Goal: Task Accomplishment & Management: Use online tool/utility

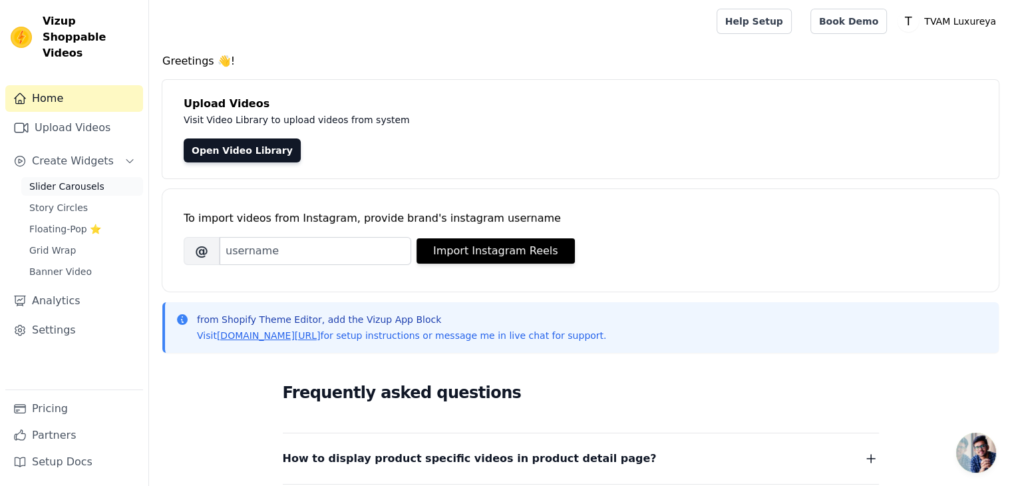
click at [70, 180] on span "Slider Carousels" at bounding box center [66, 186] width 75 height 13
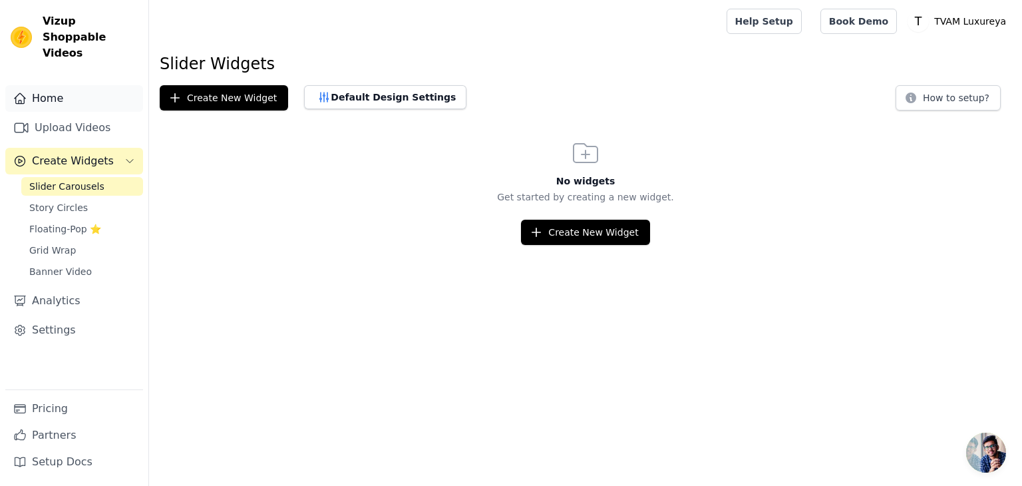
click at [40, 85] on link "Home" at bounding box center [74, 98] width 138 height 27
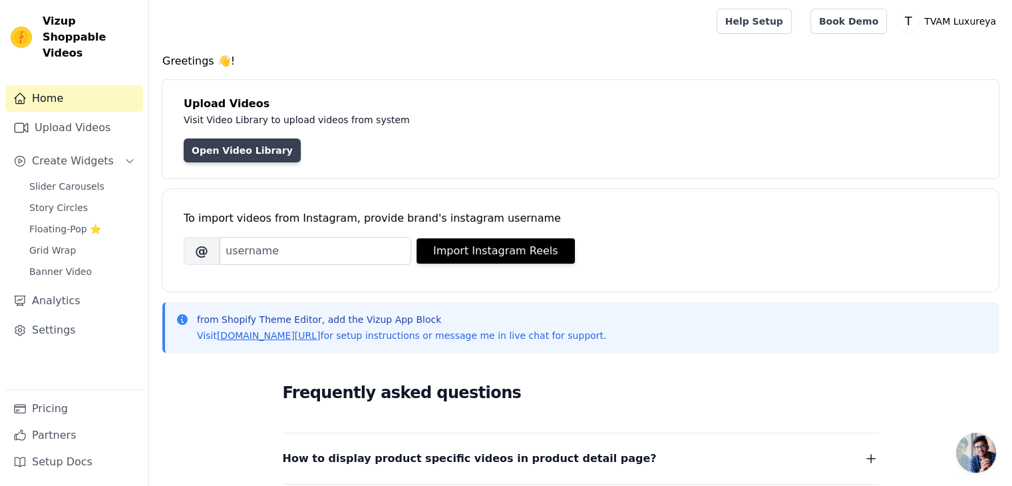
click at [213, 148] on link "Open Video Library" at bounding box center [242, 150] width 117 height 24
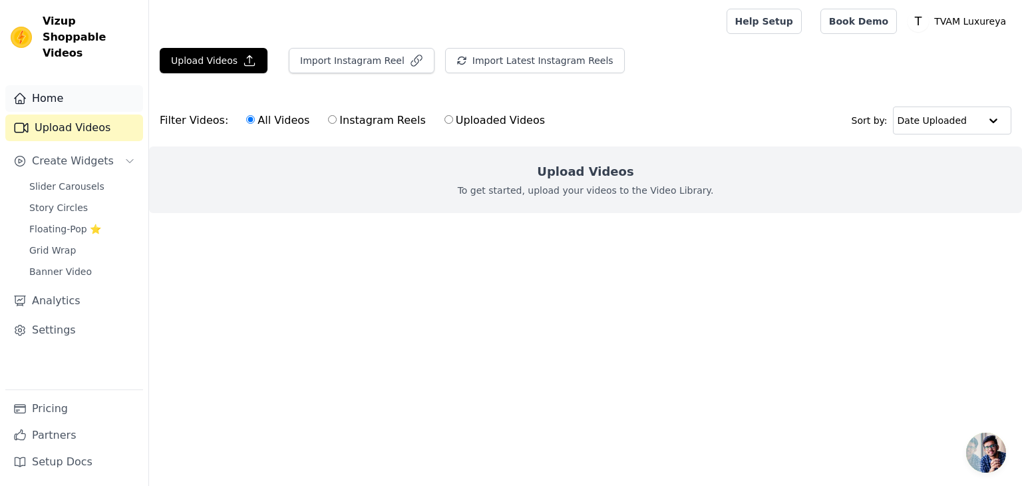
click at [65, 90] on link "Home" at bounding box center [74, 98] width 138 height 27
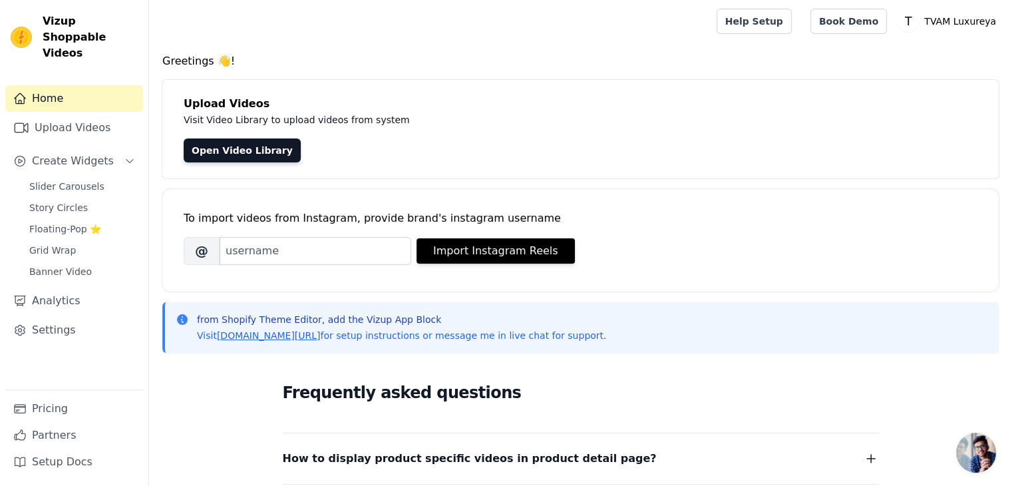
scroll to position [260, 0]
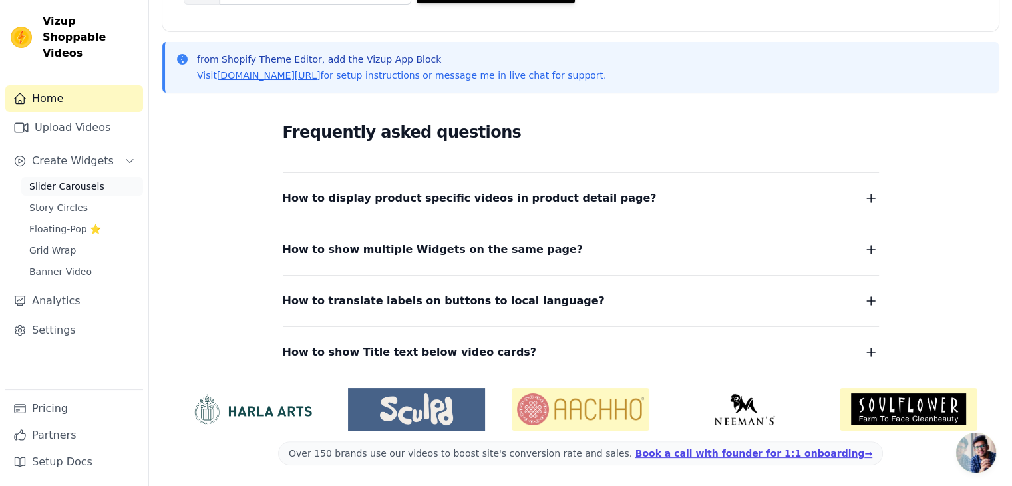
click at [84, 180] on span "Slider Carousels" at bounding box center [66, 186] width 75 height 13
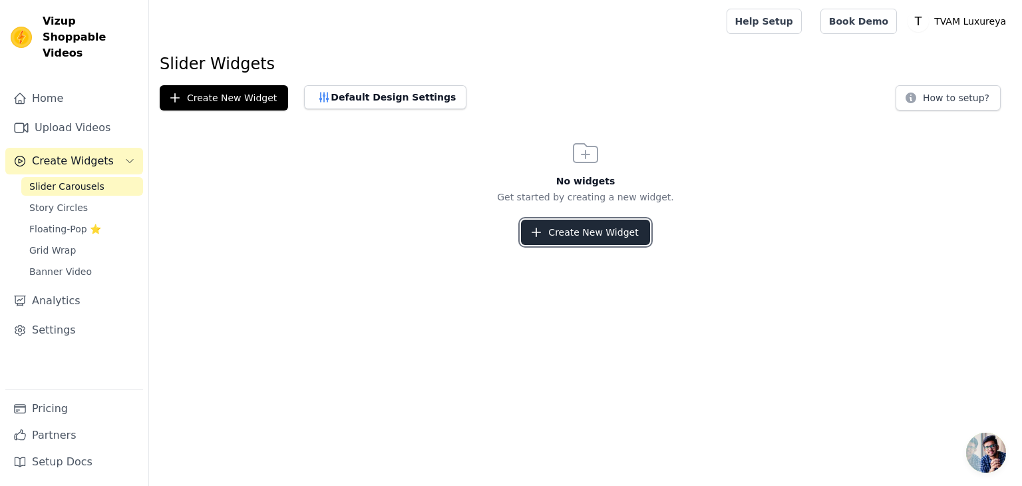
click at [559, 237] on button "Create New Widget" at bounding box center [585, 231] width 128 height 25
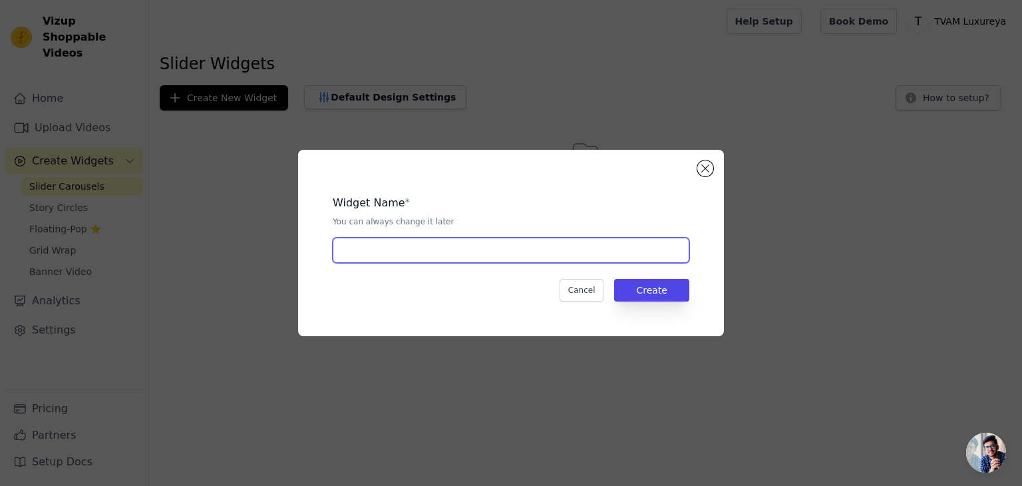
click at [378, 253] on input "text" at bounding box center [511, 249] width 356 height 25
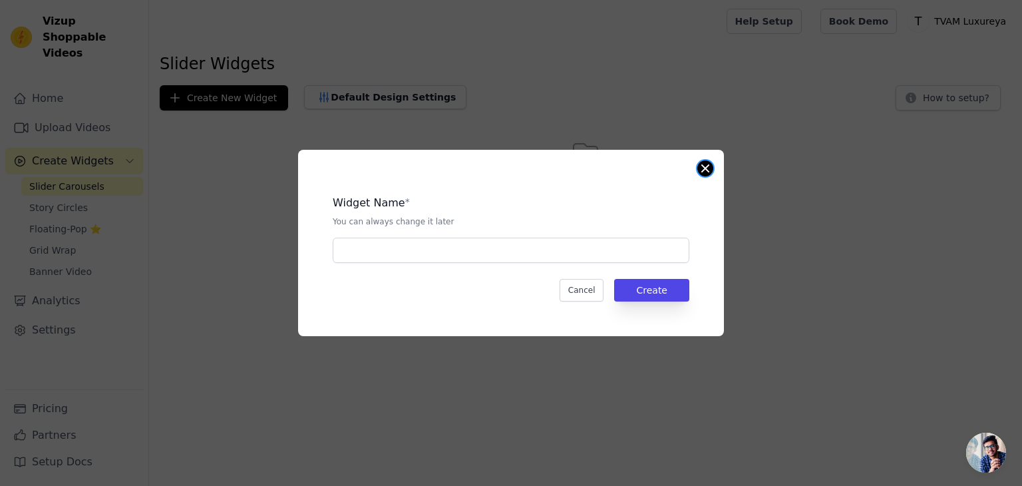
click at [708, 173] on button "Close modal" at bounding box center [705, 168] width 16 height 16
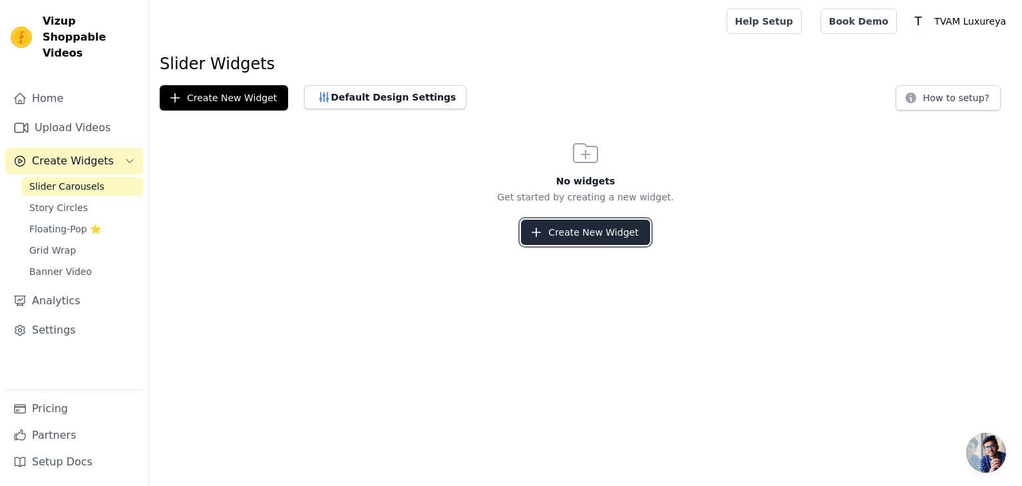
click at [573, 231] on button "Create New Widget" at bounding box center [585, 231] width 128 height 25
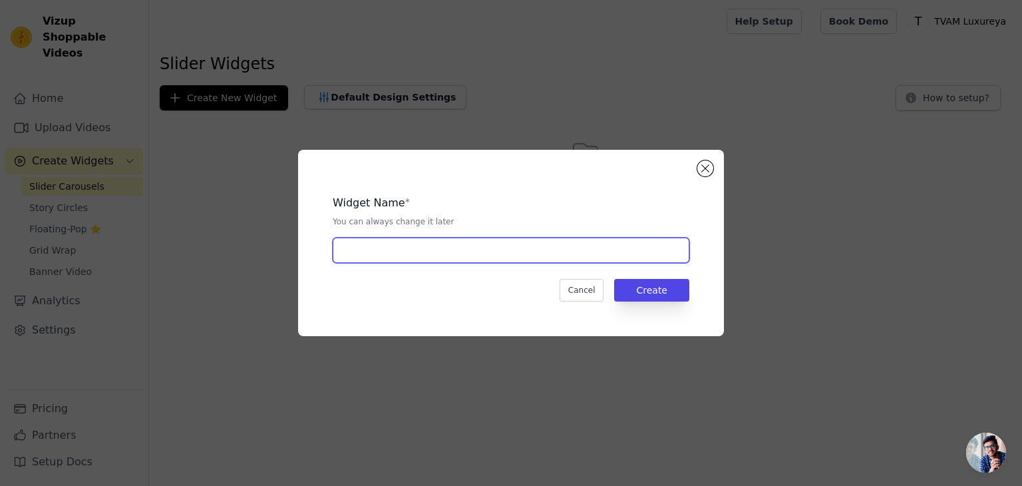
click at [444, 245] on input "text" at bounding box center [511, 249] width 356 height 25
type input "Video Slider"
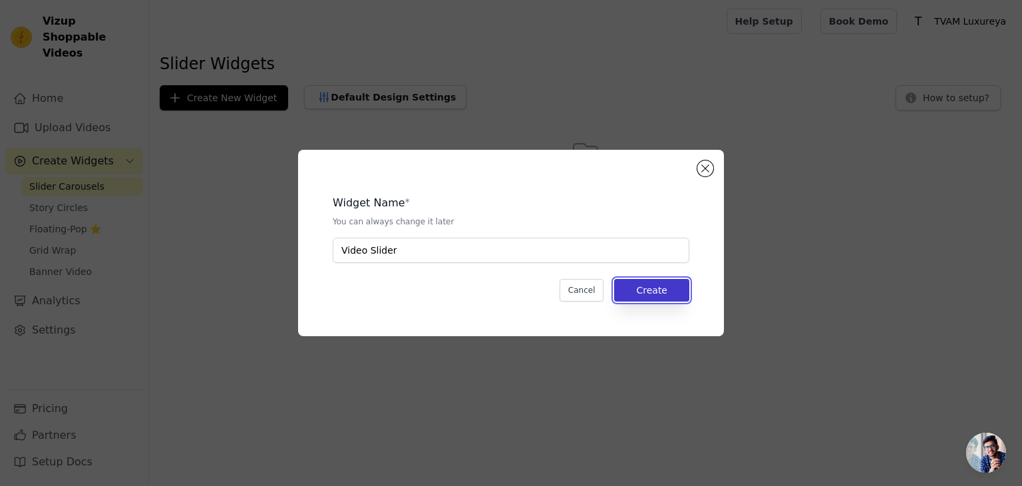
click at [671, 291] on button "Create" at bounding box center [651, 290] width 75 height 23
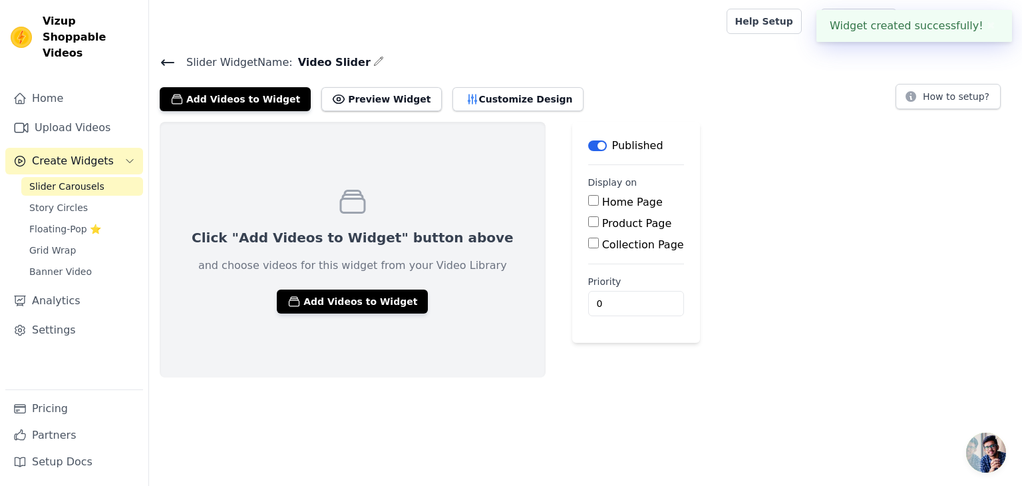
click at [602, 199] on label "Home Page" at bounding box center [632, 202] width 61 height 13
click at [588, 199] on input "Home Page" at bounding box center [593, 200] width 11 height 11
checkbox input "true"
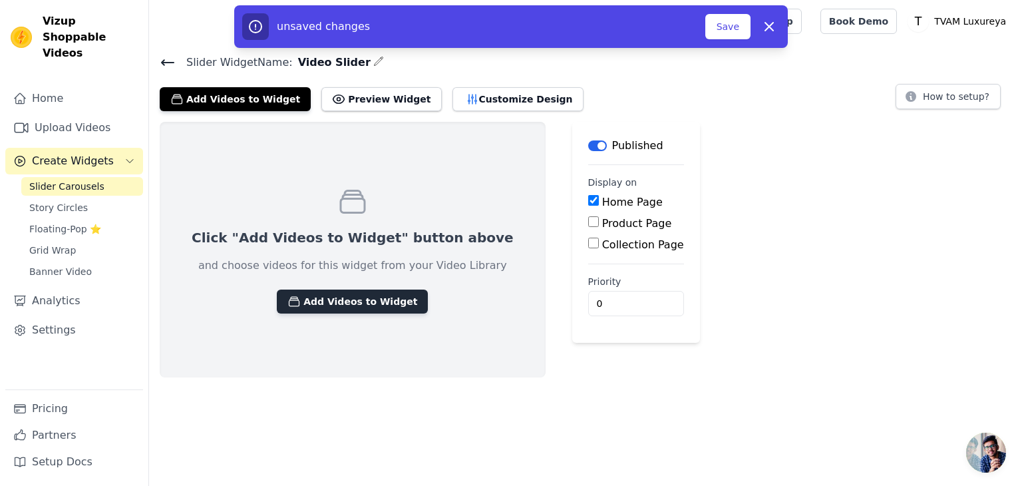
click at [349, 304] on button "Add Videos to Widget" at bounding box center [352, 301] width 151 height 24
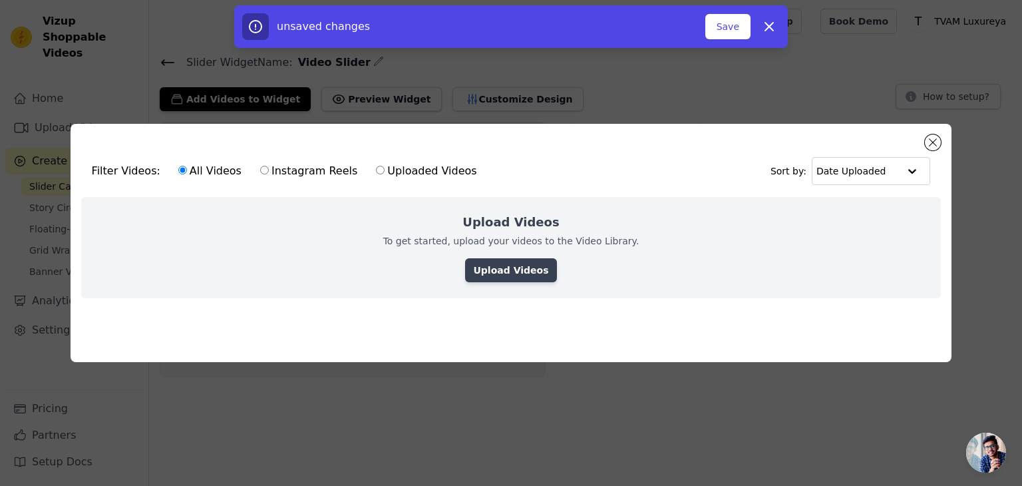
click at [511, 261] on link "Upload Videos" at bounding box center [510, 270] width 91 height 24
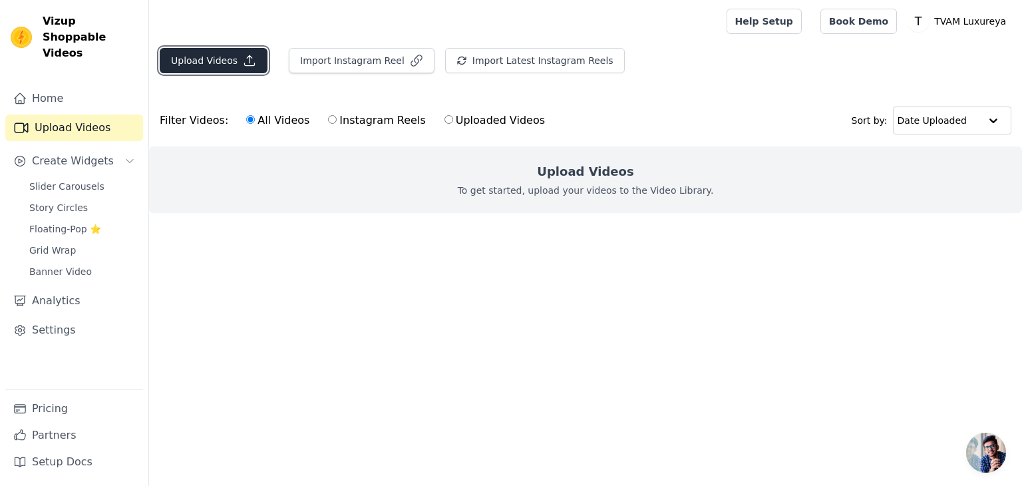
click at [191, 67] on button "Upload Videos" at bounding box center [214, 60] width 108 height 25
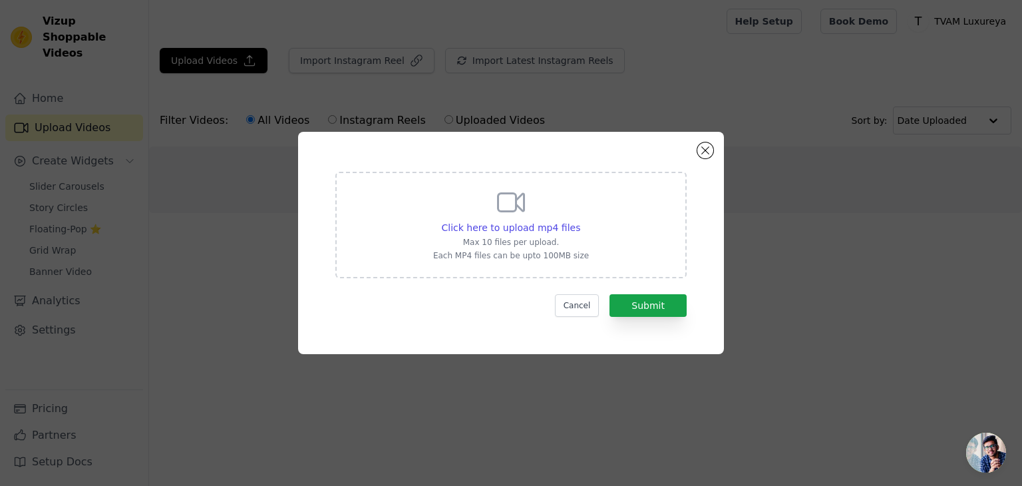
click at [493, 237] on p "Max 10 files per upload." at bounding box center [511, 242] width 156 height 11
click at [579, 221] on input "Click here to upload mp4 files Max 10 files per upload. Each MP4 files can be u…" at bounding box center [579, 220] width 1 height 1
click at [550, 229] on span "Click here to upload mp4 files" at bounding box center [511, 227] width 139 height 11
click at [579, 221] on input "Click here to upload mp4 files Max 10 files per upload. Each MP4 files can be u…" at bounding box center [579, 220] width 1 height 1
type input "C:\fakepath\0_Beauty_Skincare_1080x1920.mp4"
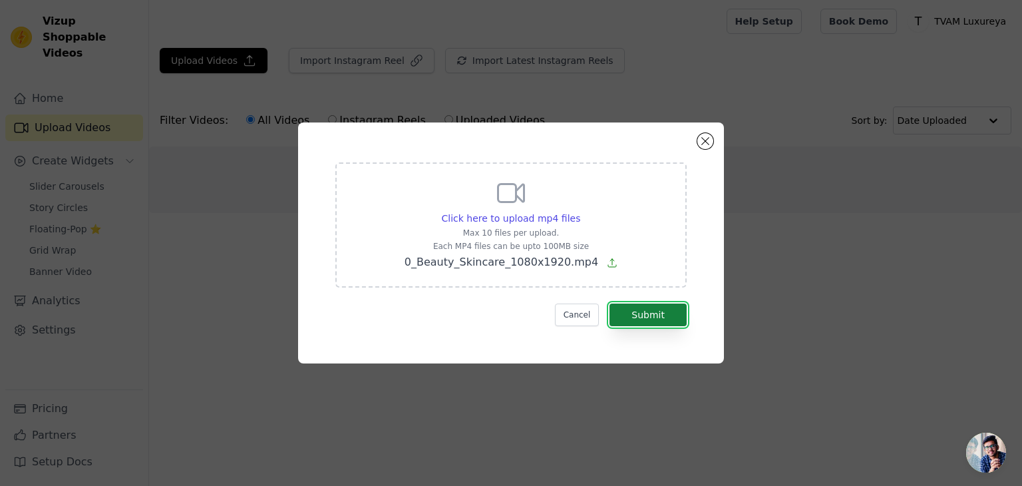
click at [670, 309] on button "Submit" at bounding box center [647, 314] width 77 height 23
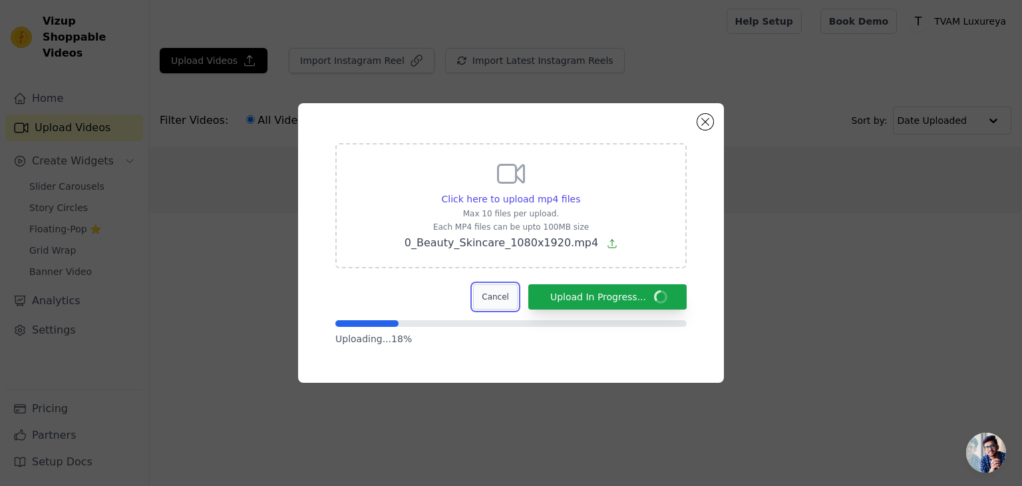
click at [497, 301] on button "Cancel" at bounding box center [495, 296] width 45 height 25
